Goal: Check status: Check status

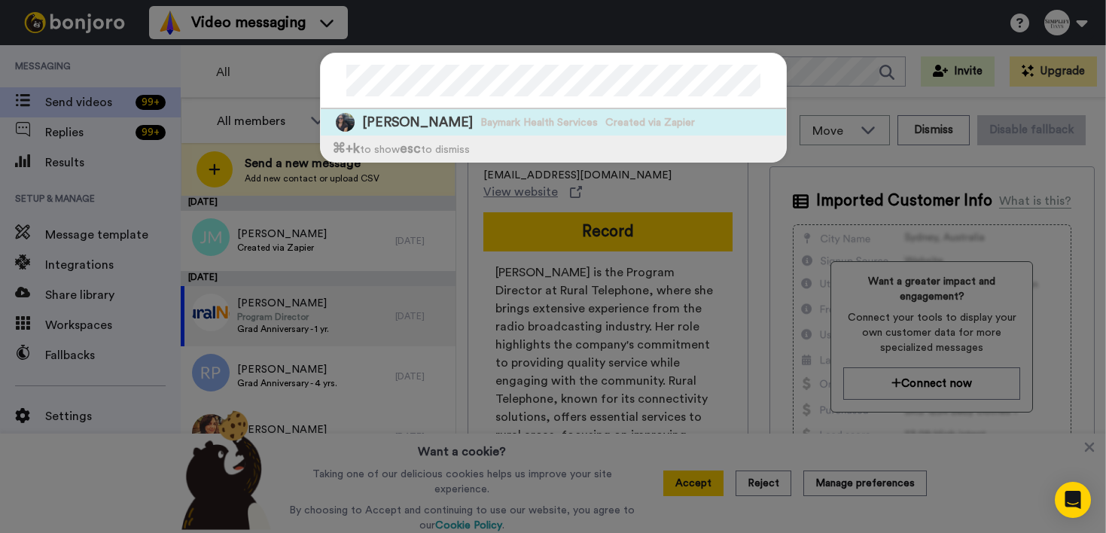
click at [441, 126] on span "[PERSON_NAME]" at bounding box center [417, 122] width 111 height 19
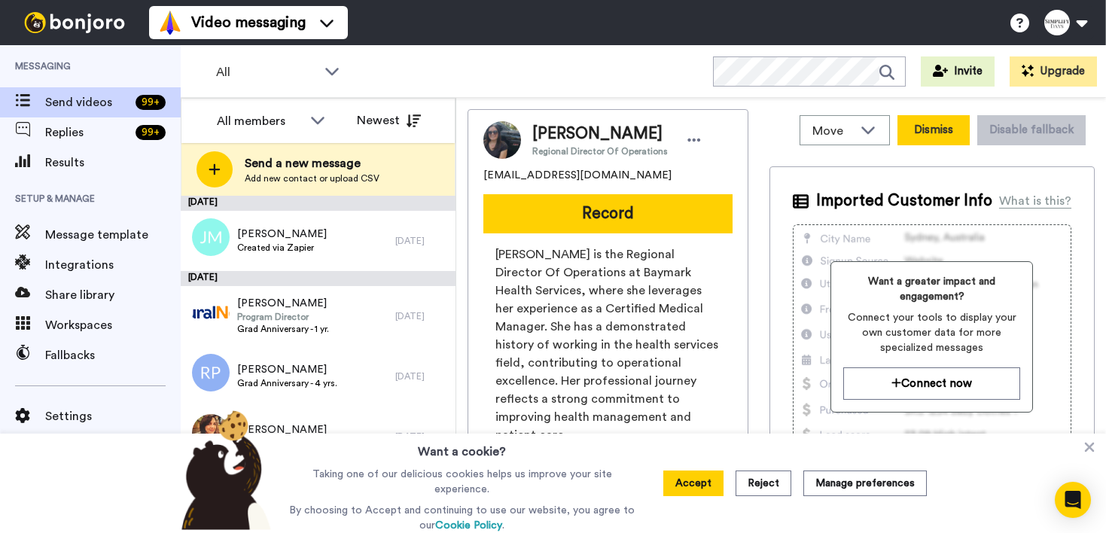
click at [928, 128] on button "Dismiss" at bounding box center [934, 130] width 72 height 30
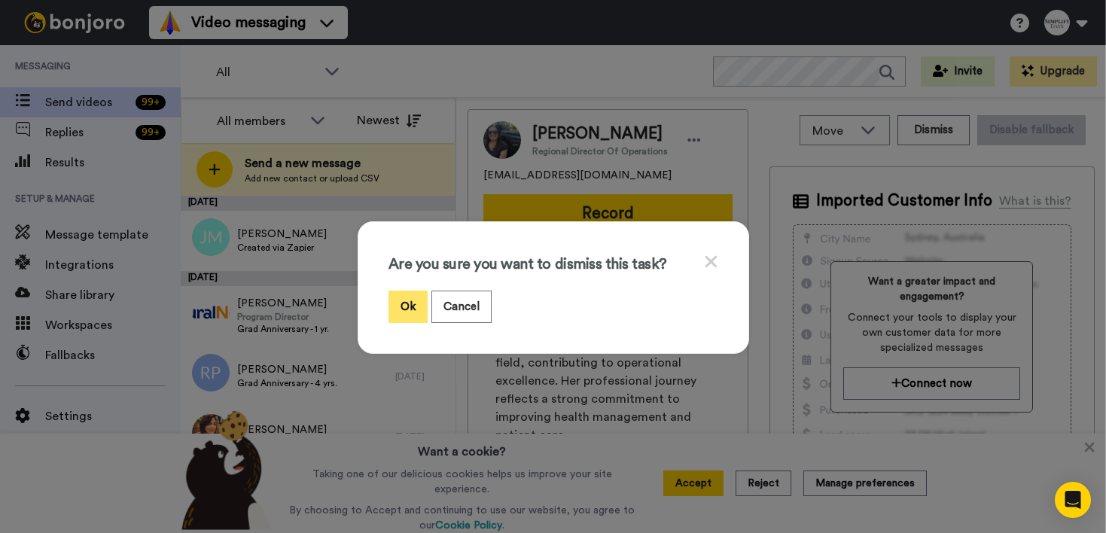
click at [404, 308] on button "Ok" at bounding box center [408, 307] width 39 height 32
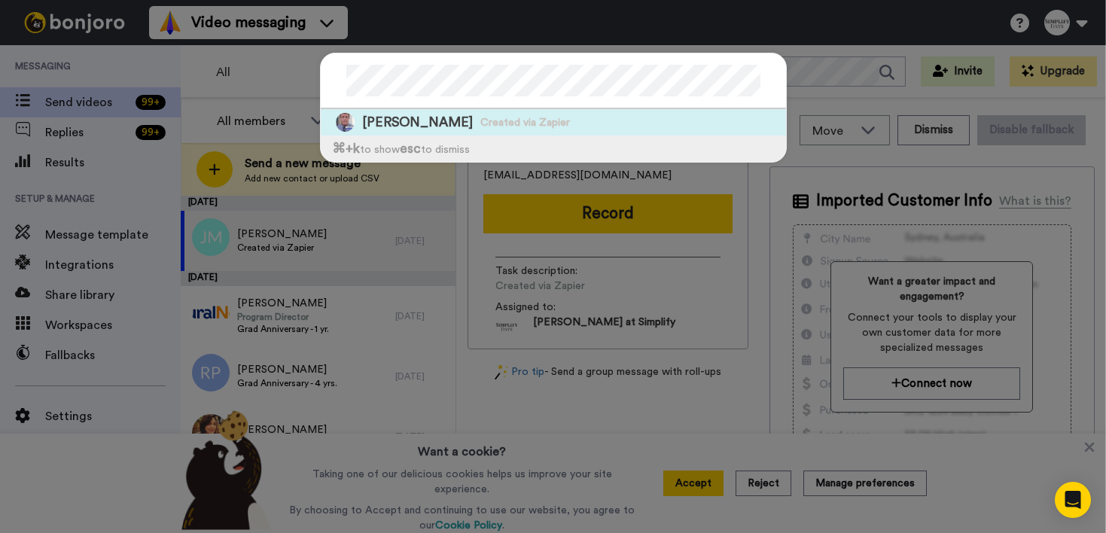
click at [481, 117] on span "Created via Zapier" at bounding box center [525, 122] width 90 height 15
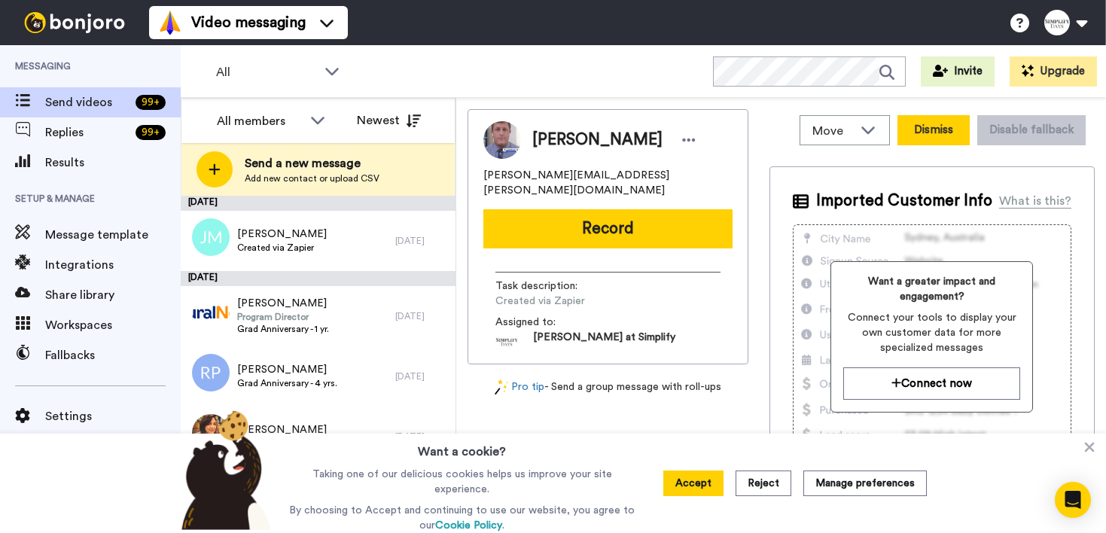
click at [928, 133] on button "Dismiss" at bounding box center [934, 130] width 72 height 30
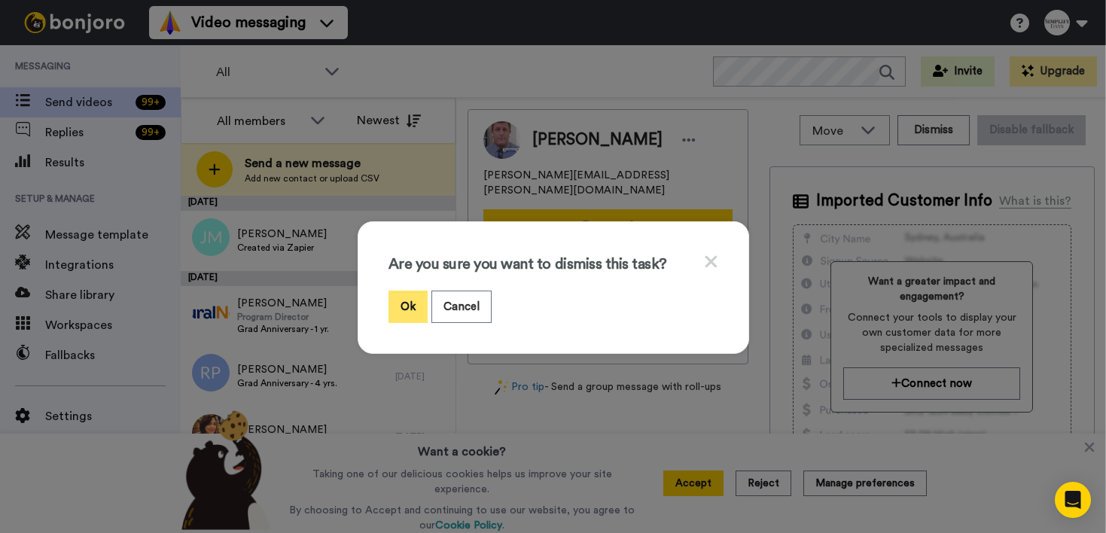
click at [399, 309] on button "Ok" at bounding box center [408, 307] width 39 height 32
